Goal: Task Accomplishment & Management: Complete application form

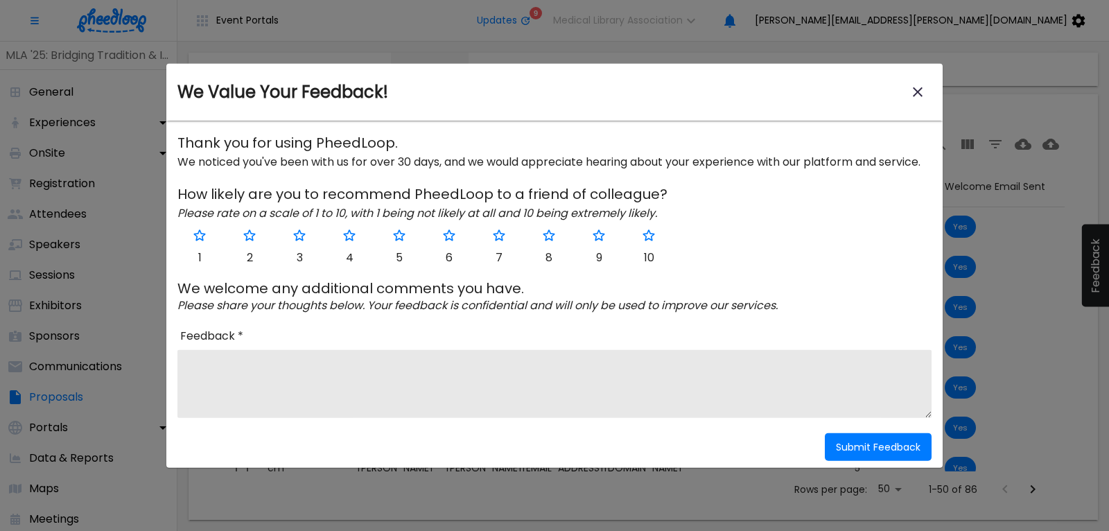
click at [919, 93] on icon "close-modal" at bounding box center [918, 92] width 10 height 10
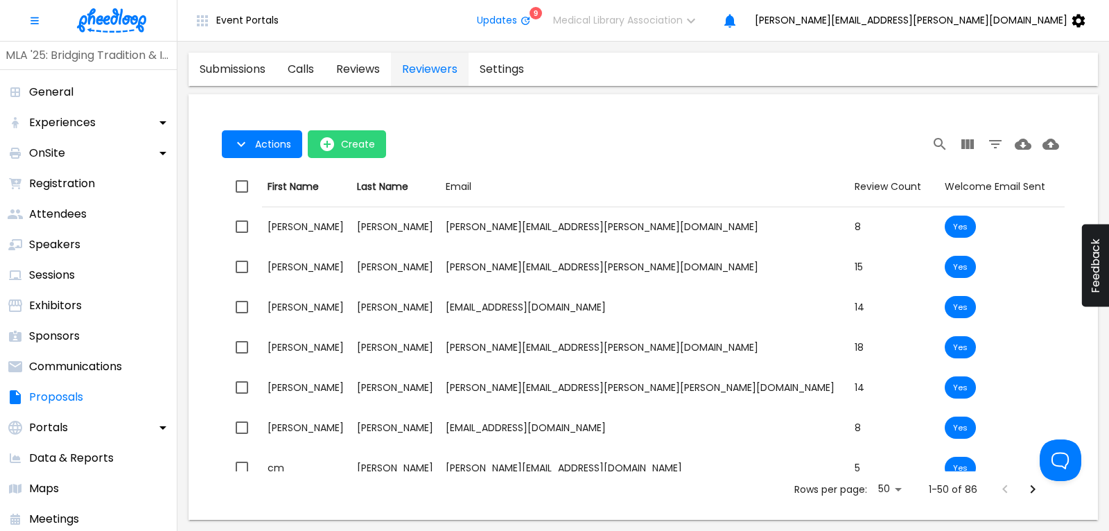
click at [116, 21] on img at bounding box center [111, 20] width 69 height 24
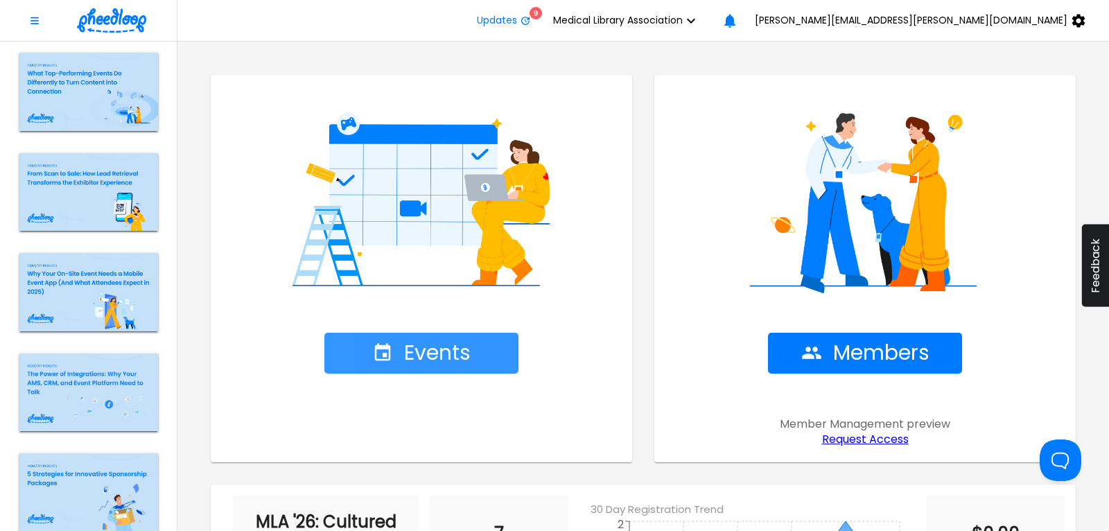
click at [410, 344] on span "Events" at bounding box center [421, 353] width 98 height 24
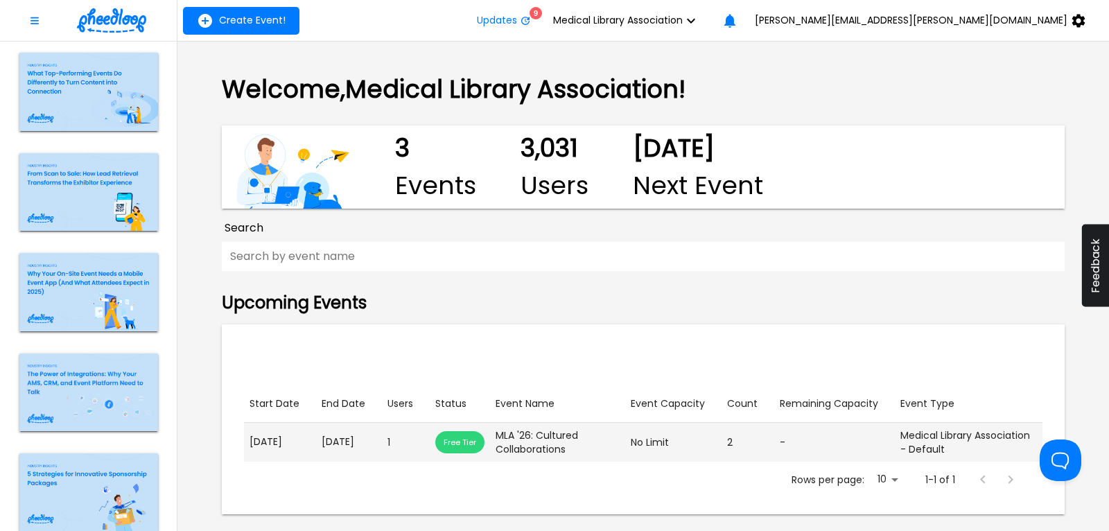
click at [346, 446] on p "[DATE]" at bounding box center [349, 442] width 55 height 15
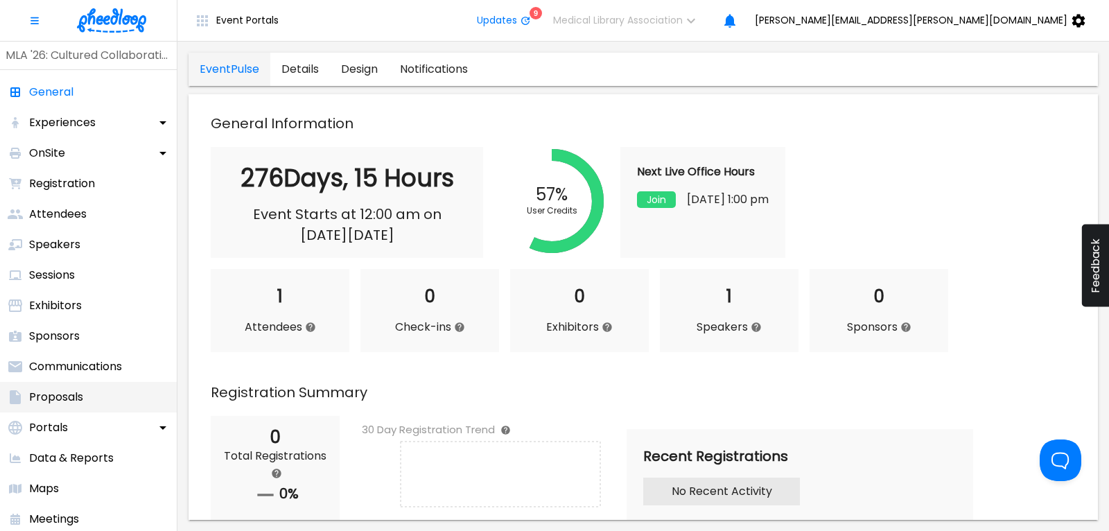
click at [51, 399] on p "Proposals" at bounding box center [56, 397] width 54 height 17
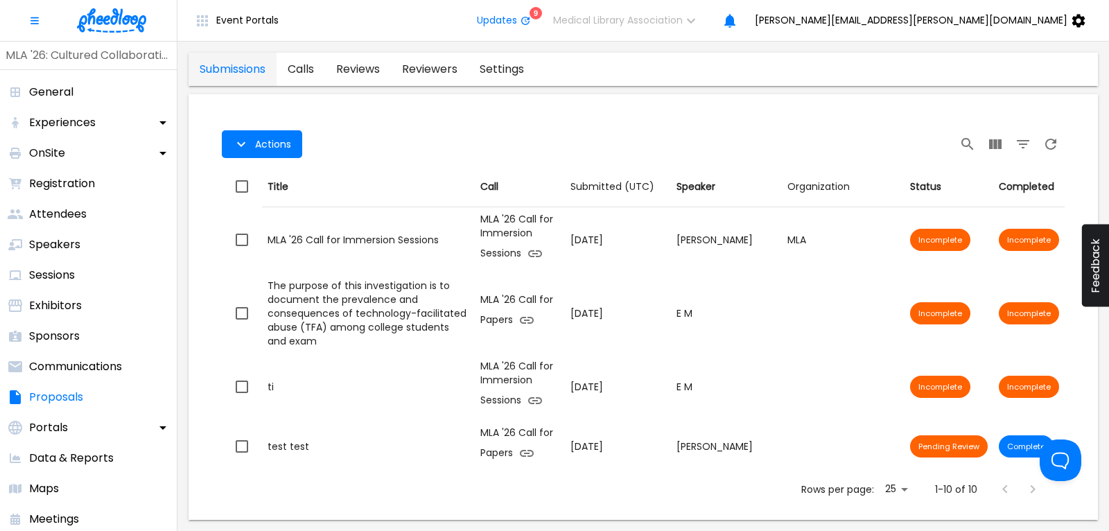
click at [311, 64] on link "calls" at bounding box center [301, 69] width 49 height 33
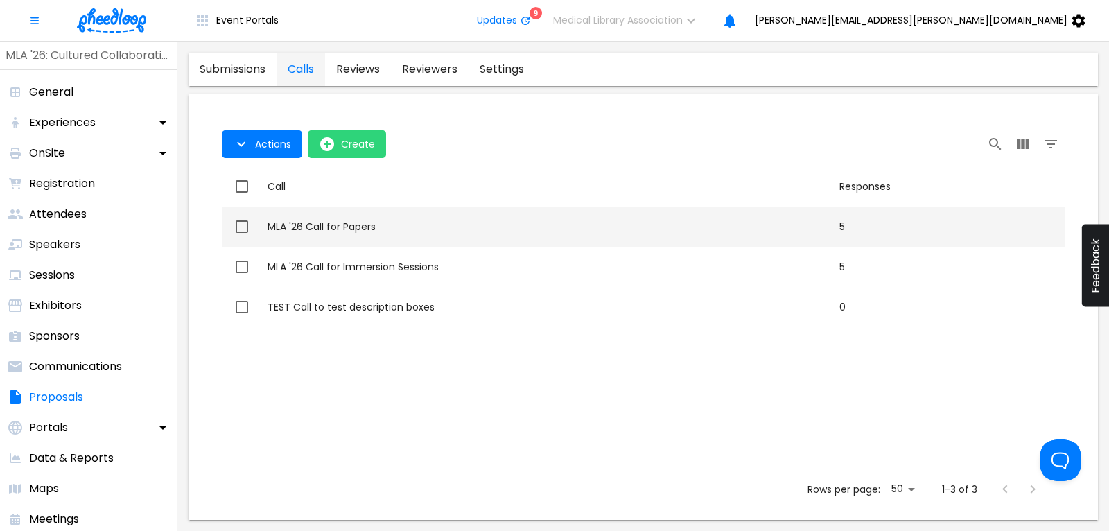
click at [344, 228] on div "MLA '26 Call for Papers" at bounding box center [548, 227] width 561 height 14
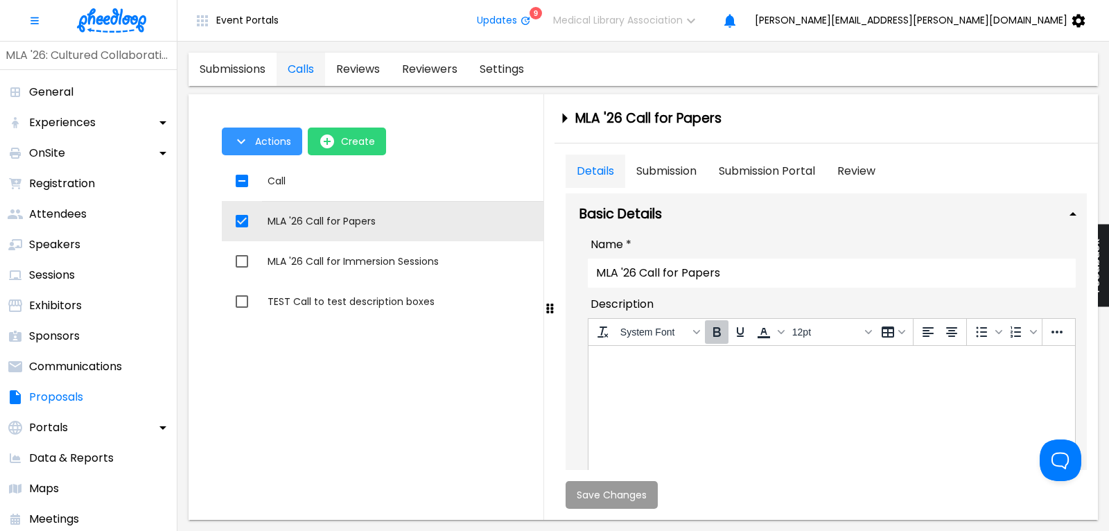
click at [270, 136] on span "Actions" at bounding box center [273, 141] width 36 height 11
click at [285, 174] on li "Application Link" at bounding box center [275, 173] width 107 height 25
click at [356, 257] on div at bounding box center [554, 265] width 1109 height 531
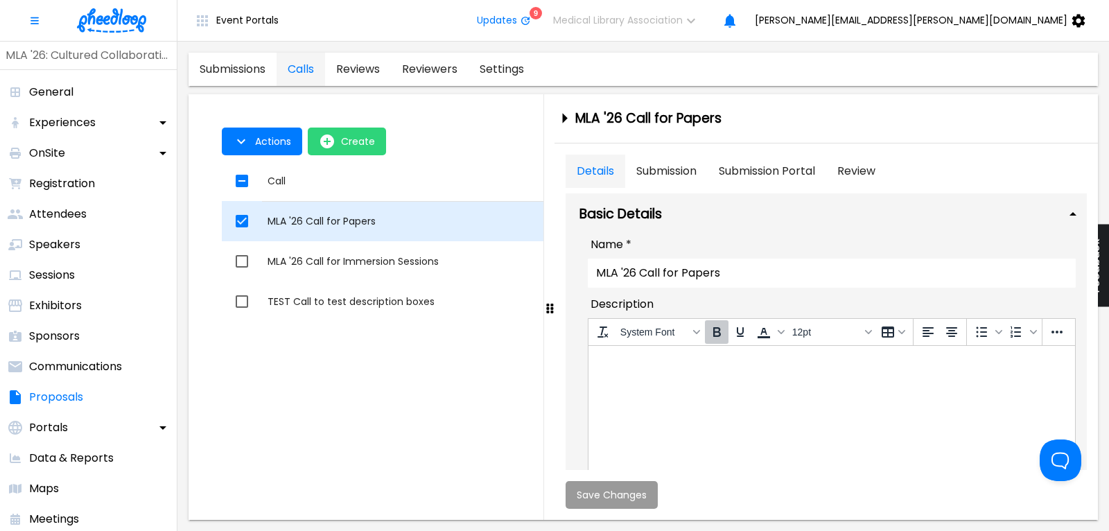
click at [239, 216] on input "checkbox" at bounding box center [241, 221] width 29 height 29
checkbox input "false"
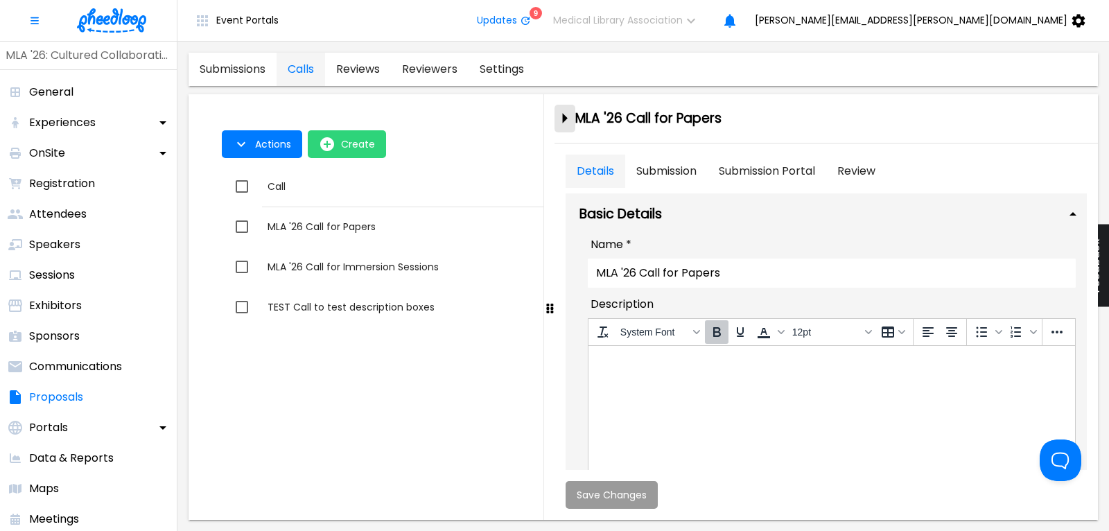
click at [564, 116] on icon "close-drawer" at bounding box center [565, 119] width 5 height 10
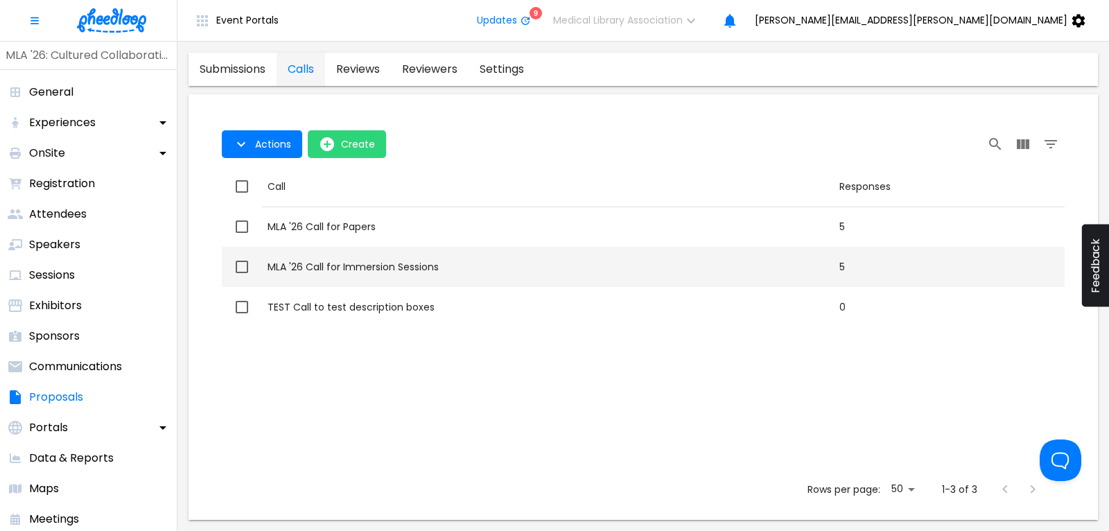
click at [286, 269] on div "MLA '26 Call for Immersion Sessions" at bounding box center [548, 267] width 561 height 14
checkbox input "true"
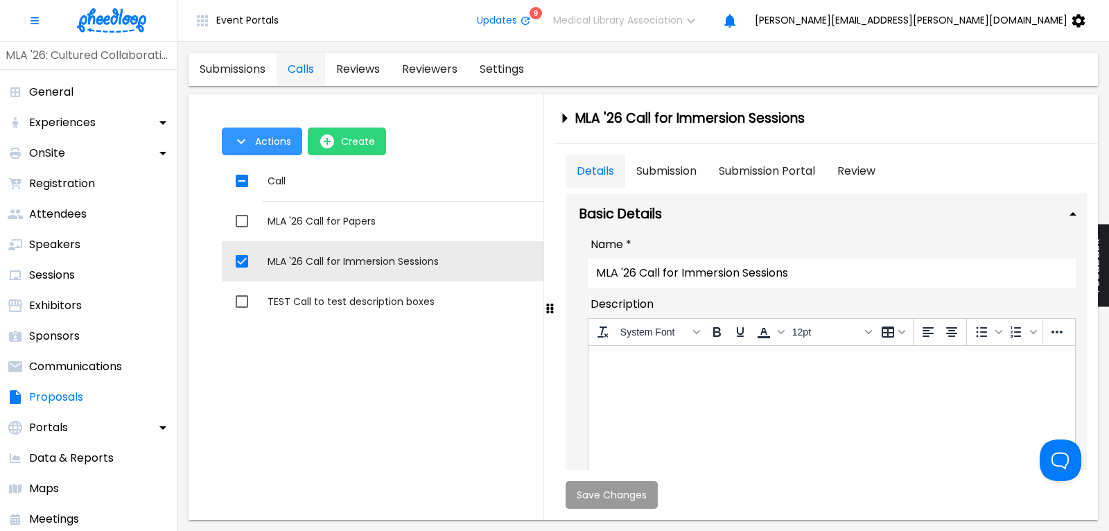
click at [254, 146] on button "Actions" at bounding box center [262, 142] width 80 height 28
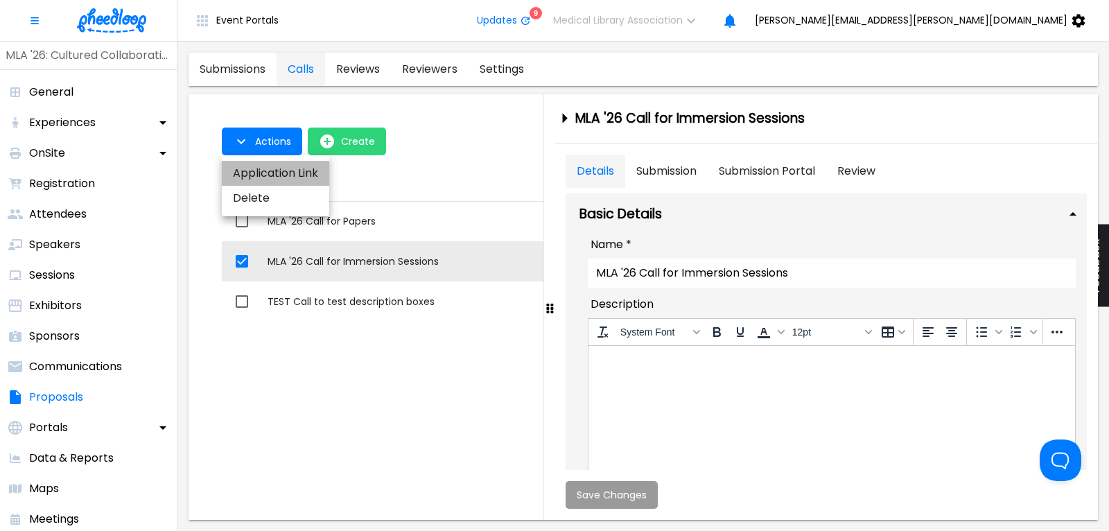
click at [265, 174] on li "Application Link" at bounding box center [275, 173] width 107 height 25
